Goal: Task Accomplishment & Management: Manage account settings

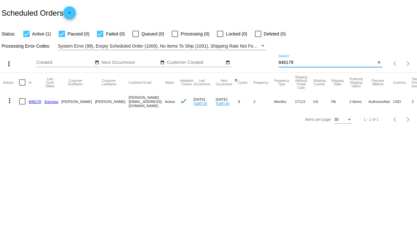
drag, startPoint x: 299, startPoint y: 60, endPoint x: 268, endPoint y: 63, distance: 31.7
click at [268, 63] on div "more_vert Sep Jan Feb Mar [DATE]" at bounding box center [208, 61] width 417 height 23
type input "945918"
click at [22, 102] on div at bounding box center [22, 101] width 6 height 6
click at [22, 104] on input "checkbox" at bounding box center [22, 104] width 0 height 0
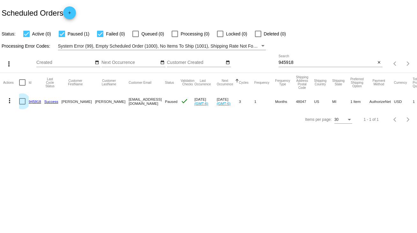
checkbox input "true"
click at [9, 102] on mat-icon "more_vert" at bounding box center [10, 101] width 8 height 8
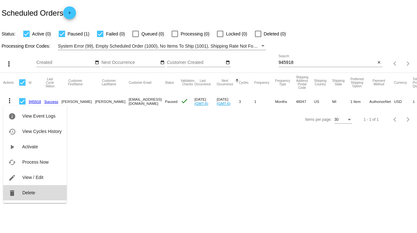
click at [34, 194] on span "Delete" at bounding box center [28, 192] width 13 height 5
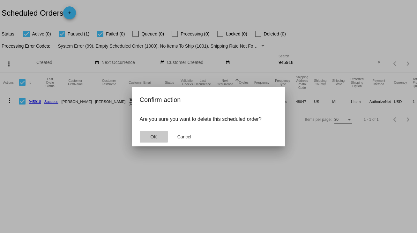
click at [151, 135] on span "OK" at bounding box center [153, 136] width 6 height 5
